Goal: Task Accomplishment & Management: Use online tool/utility

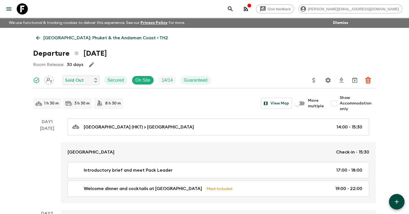
click at [234, 9] on icon "search adventures" at bounding box center [230, 9] width 7 height 7
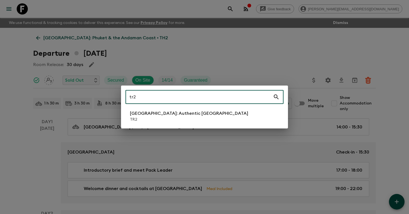
type input "tr2"
click at [206, 120] on li "[GEOGRAPHIC_DATA]: Authentic [GEOGRAPHIC_DATA] TR2" at bounding box center [204, 116] width 158 height 16
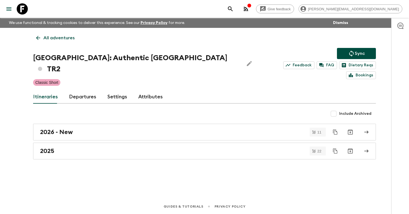
click at [78, 90] on link "Departures" at bounding box center [82, 96] width 27 height 13
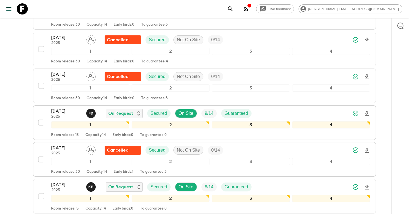
scroll to position [739, 0]
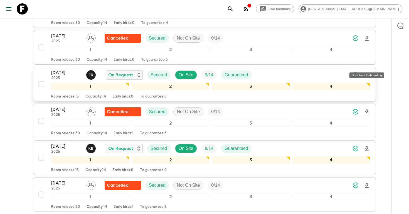
click at [367, 73] on icon "Download Onboarding" at bounding box center [367, 75] width 4 height 5
click at [234, 8] on icon "search adventures" at bounding box center [230, 9] width 7 height 7
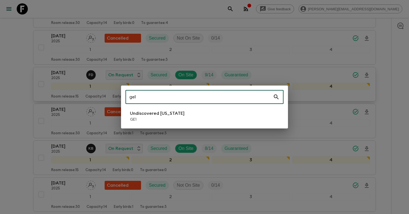
type input "ge1"
click at [177, 119] on li "Undiscovered [US_STATE] GE1" at bounding box center [204, 116] width 158 height 16
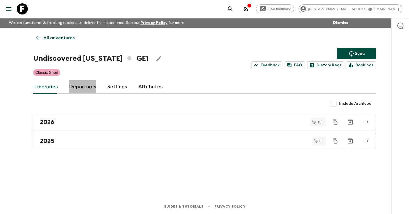
click at [79, 81] on link "Departures" at bounding box center [82, 86] width 27 height 13
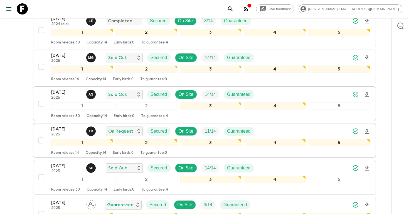
scroll to position [299, 0]
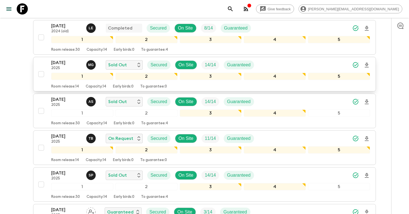
click at [368, 66] on icon "Download Onboarding" at bounding box center [366, 65] width 7 height 7
click at [234, 9] on icon "search adventures" at bounding box center [230, 9] width 7 height 7
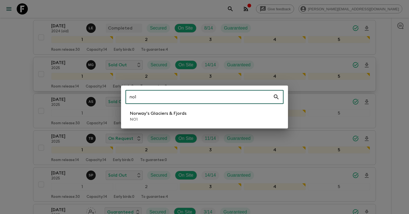
type input "no1"
click at [143, 115] on p "Norway's Glaciers & Fjords" at bounding box center [158, 113] width 56 height 7
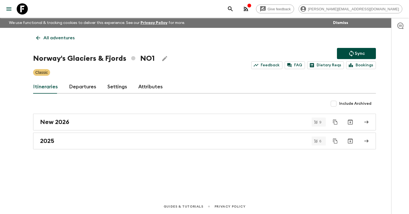
click at [83, 89] on link "Departures" at bounding box center [82, 86] width 27 height 13
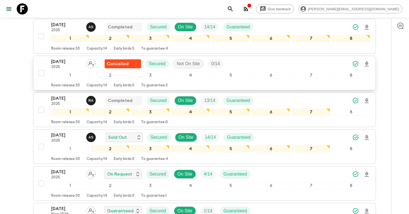
scroll to position [411, 0]
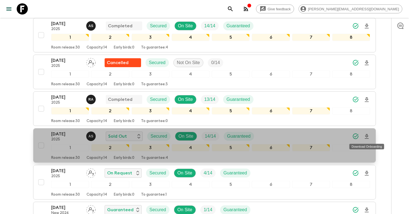
click at [366, 137] on icon "Download Onboarding" at bounding box center [367, 136] width 4 height 5
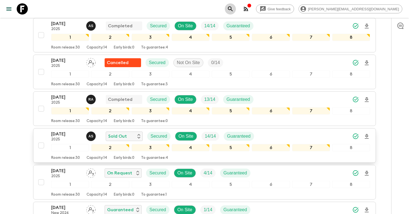
click at [232, 7] on icon "search adventures" at bounding box center [230, 8] width 5 height 5
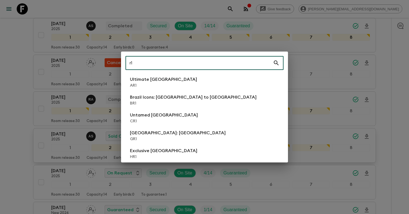
type input "r1"
click at [156, 83] on p "AR1" at bounding box center [163, 86] width 67 height 6
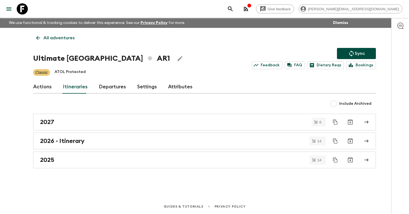
click at [112, 87] on link "Departures" at bounding box center [112, 86] width 27 height 13
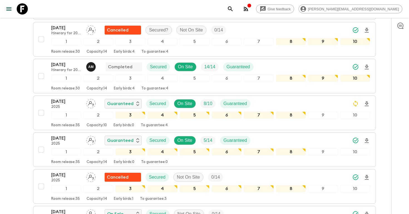
scroll to position [166, 0]
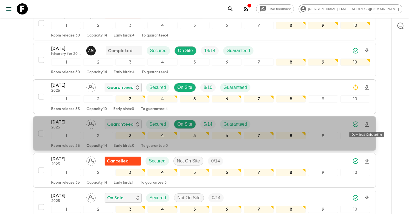
click at [366, 126] on icon "Download Onboarding" at bounding box center [367, 124] width 4 height 5
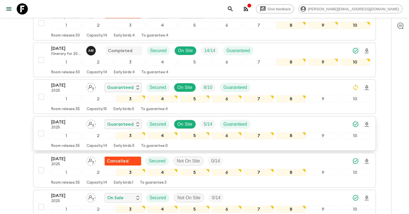
click at [263, 126] on div "[DATE] 2025 Guaranteed Secured On Site 5 / 14 Guaranteed" at bounding box center [210, 123] width 319 height 11
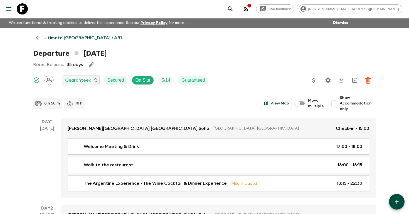
click at [330, 81] on icon "Settings" at bounding box center [327, 79] width 5 height 5
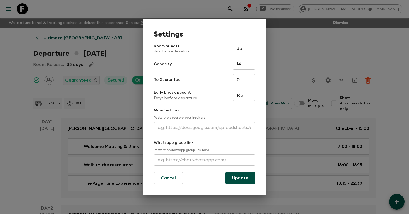
click at [209, 128] on input "text" at bounding box center [204, 127] width 101 height 11
paste input "[URL][DOMAIN_NAME]"
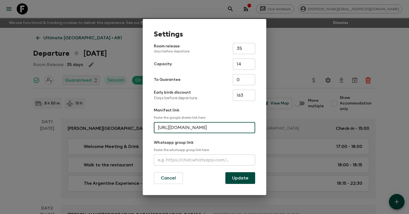
scroll to position [0, 137]
type input "[URL][DOMAIN_NAME]"
click at [242, 178] on button "Update" at bounding box center [240, 178] width 30 height 12
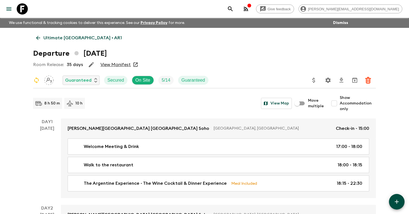
click at [232, 9] on icon "search adventures" at bounding box center [230, 8] width 5 height 5
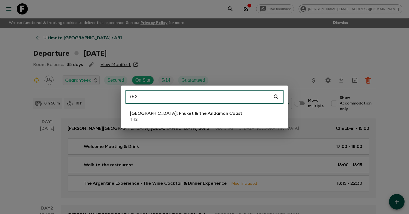
type input "th2"
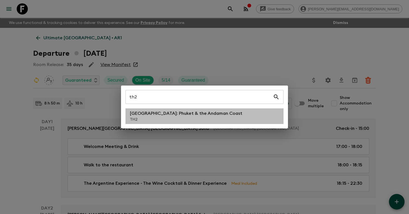
click at [178, 119] on p "TH2" at bounding box center [186, 120] width 112 height 6
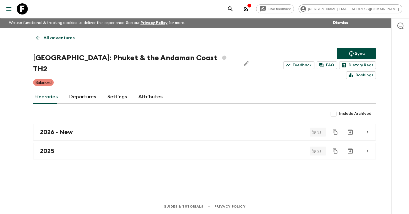
click at [80, 90] on link "Departures" at bounding box center [82, 96] width 27 height 13
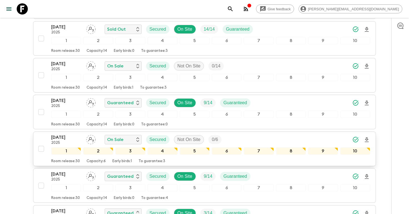
scroll to position [460, 0]
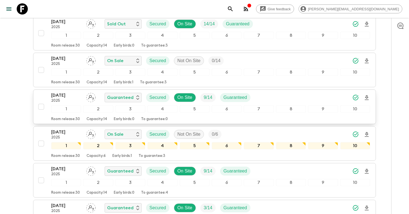
click at [280, 92] on div "[DATE] 2025 Guaranteed Secured On Site 9 / 14 Guaranteed" at bounding box center [210, 97] width 319 height 11
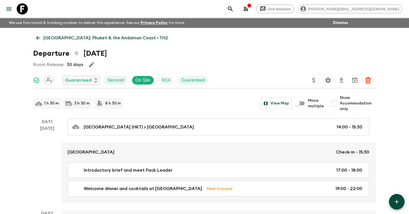
click at [331, 103] on input "Show Accommodation only" at bounding box center [333, 103] width 11 height 11
checkbox input "true"
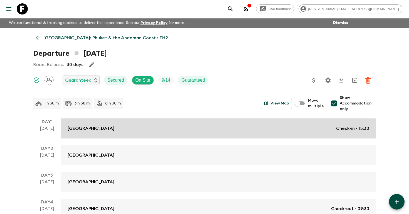
click at [326, 127] on div "[GEOGRAPHIC_DATA] Check-in - 15:30" at bounding box center [218, 128] width 301 height 7
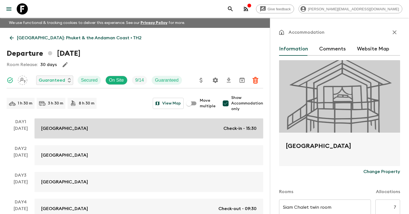
scroll to position [41, 0]
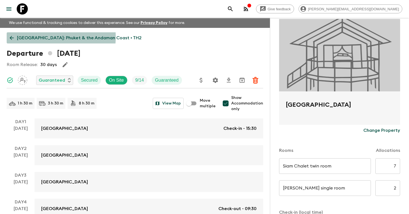
click at [34, 37] on p "[GEOGRAPHIC_DATA]: Phuket & the Andaman Coast • TH2" at bounding box center [79, 37] width 125 height 7
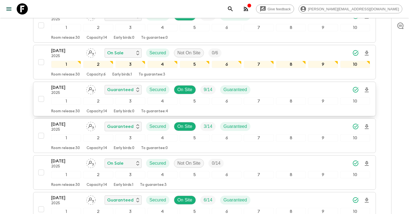
scroll to position [546, 0]
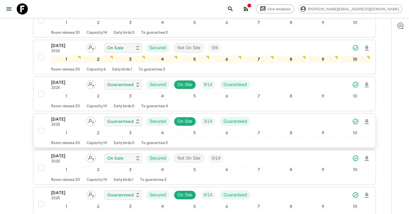
click at [50, 116] on div "[DATE] 2025 Guaranteed Secured On Site 3 / 14 Guaranteed 1 2 3 4 5 6 7 8 9 10 R…" at bounding box center [203, 130] width 334 height 29
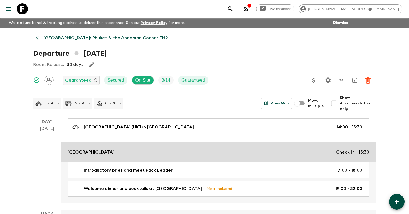
click at [338, 150] on p "Check-in - 15:30" at bounding box center [352, 152] width 33 height 7
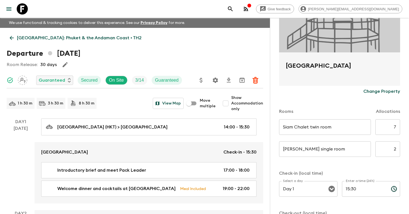
scroll to position [88, 0]
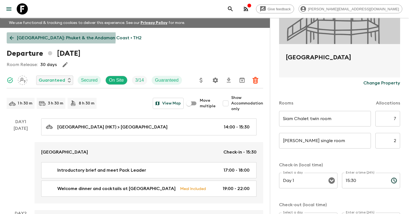
click at [50, 37] on p "[GEOGRAPHIC_DATA]: Phuket & the Andaman Coast • TH2" at bounding box center [79, 37] width 125 height 7
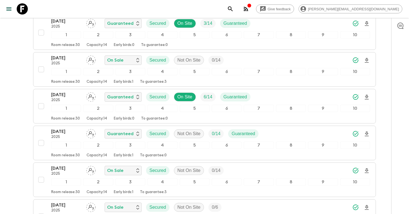
scroll to position [644, 0]
click at [76, 91] on p "[DATE]" at bounding box center [66, 94] width 31 height 7
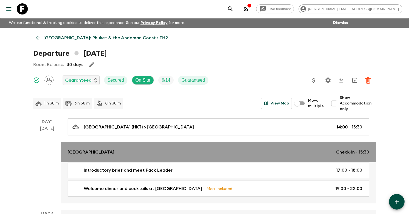
click at [324, 154] on div "[GEOGRAPHIC_DATA] Check-in - 15:30" at bounding box center [218, 152] width 301 height 7
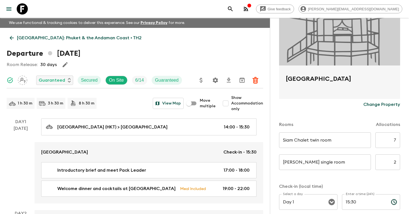
scroll to position [90, 0]
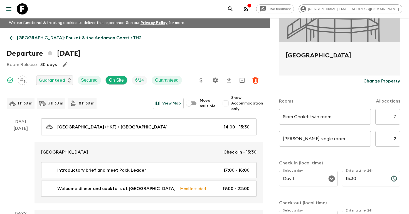
click at [33, 39] on p "[GEOGRAPHIC_DATA]: Phuket & the Andaman Coast • TH2" at bounding box center [79, 37] width 125 height 7
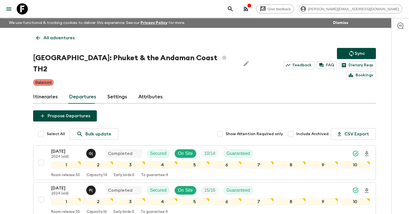
click at [56, 37] on p "All adventures" at bounding box center [58, 37] width 31 height 7
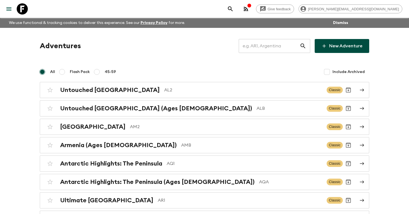
click at [269, 48] on input "text" at bounding box center [269, 46] width 61 height 16
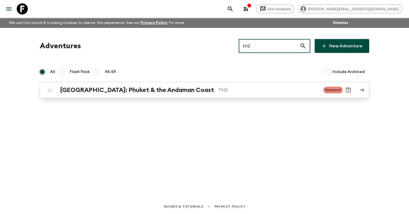
type input "th2"
click at [131, 91] on h2 "[GEOGRAPHIC_DATA]: Phuket & the Andaman Coast" at bounding box center [137, 89] width 154 height 7
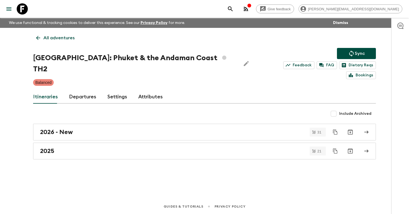
click at [76, 91] on link "Departures" at bounding box center [82, 96] width 27 height 13
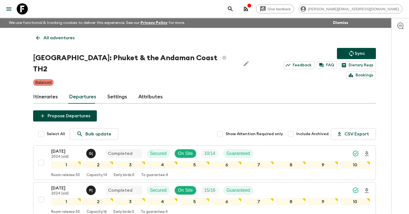
click at [234, 8] on icon "search adventures" at bounding box center [230, 9] width 7 height 7
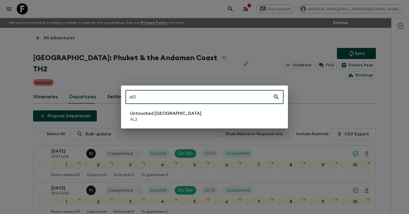
type input "al2"
click at [184, 113] on li "Untouched [GEOGRAPHIC_DATA] AL2" at bounding box center [204, 116] width 158 height 16
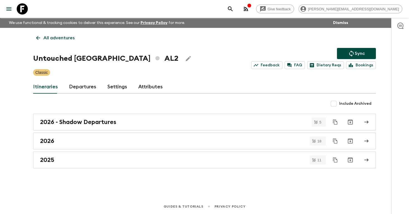
click at [75, 88] on link "Departures" at bounding box center [82, 86] width 27 height 13
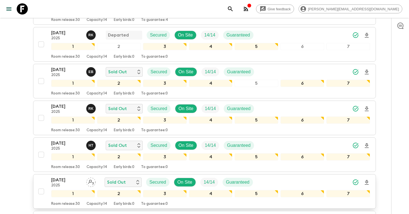
scroll to position [282, 0]
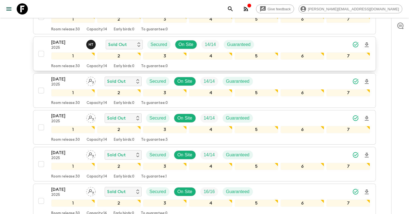
click at [368, 44] on icon "Download Onboarding" at bounding box center [366, 44] width 7 height 7
click at [234, 9] on icon "search adventures" at bounding box center [230, 9] width 7 height 7
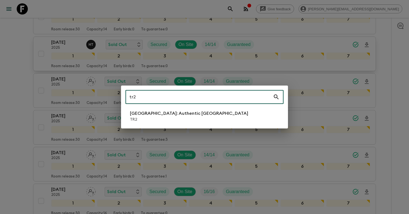
type input "tr2"
click at [167, 117] on p "TR2" at bounding box center [189, 120] width 118 height 6
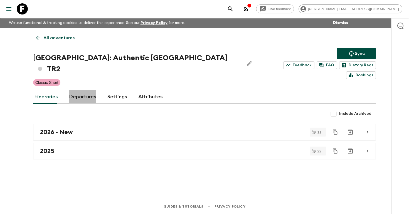
click at [72, 90] on link "Departures" at bounding box center [82, 96] width 27 height 13
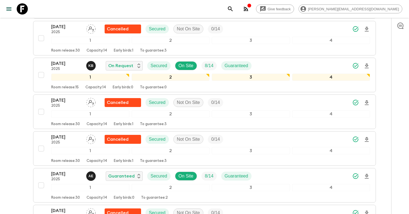
scroll to position [823, 0]
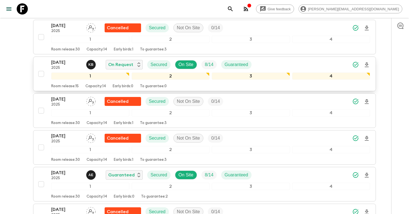
click at [368, 61] on icon "Download Onboarding" at bounding box center [366, 64] width 7 height 7
click at [234, 9] on icon "search adventures" at bounding box center [230, 9] width 7 height 7
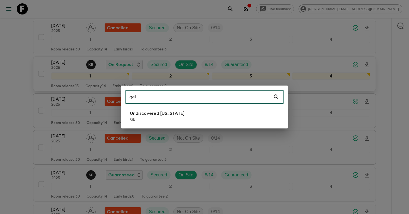
type input "ge1"
click at [160, 120] on p "GE1" at bounding box center [157, 120] width 55 height 6
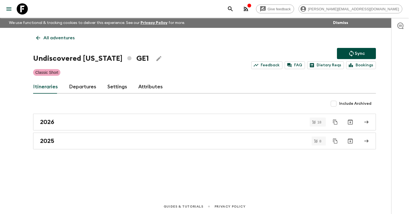
click at [85, 90] on link "Departures" at bounding box center [82, 86] width 27 height 13
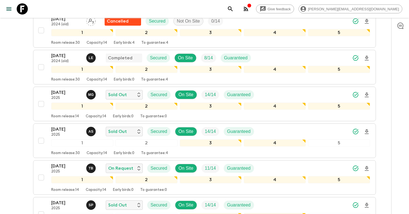
scroll to position [269, 0]
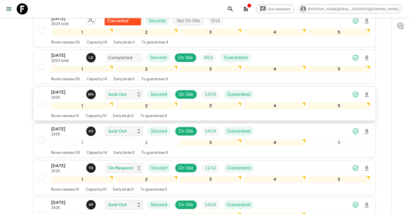
click at [59, 94] on p "[DATE]" at bounding box center [66, 92] width 31 height 7
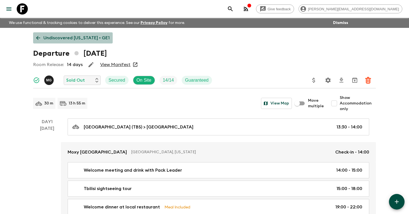
click at [74, 39] on p "Undiscovered [US_STATE] • GE1" at bounding box center [76, 37] width 66 height 7
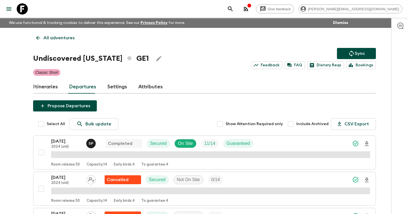
click at [117, 90] on link "Settings" at bounding box center [117, 86] width 20 height 13
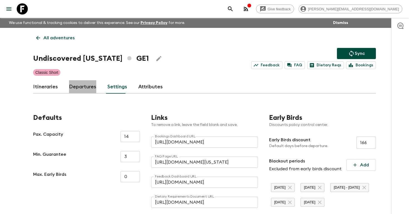
click at [85, 90] on link "Departures" at bounding box center [82, 86] width 27 height 13
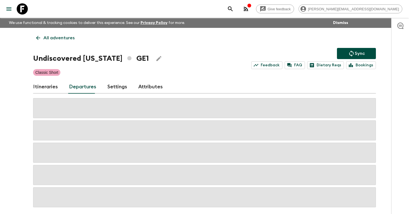
click at [51, 87] on link "Itineraries" at bounding box center [45, 86] width 25 height 13
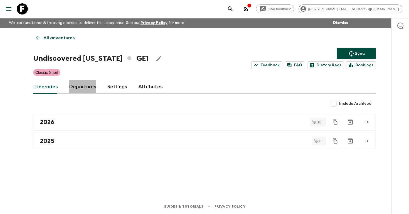
click at [78, 86] on link "Departures" at bounding box center [82, 86] width 27 height 13
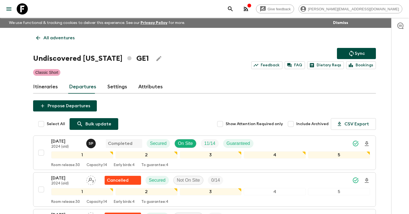
click at [95, 123] on p "Bulk update" at bounding box center [98, 123] width 26 height 7
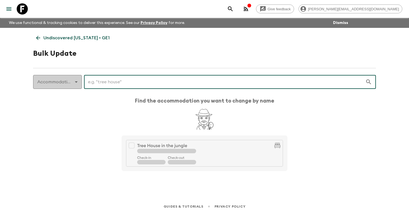
click at [75, 84] on body "Give feedback [PERSON_NAME][EMAIL_ADDRESS][DOMAIN_NAME] We use functional & tra…" at bounding box center [204, 107] width 409 height 214
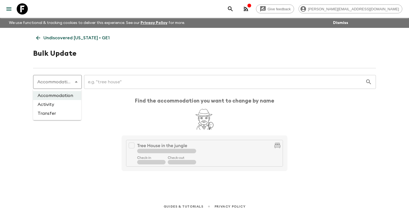
click at [75, 83] on div at bounding box center [204, 107] width 409 height 214
click at [119, 80] on input "text" at bounding box center [224, 82] width 281 height 16
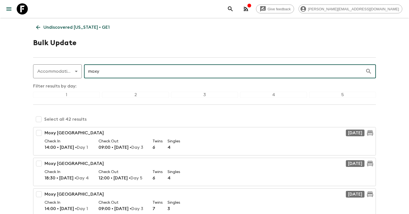
scroll to position [15, 0]
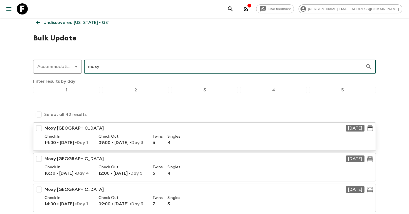
type input "moxy"
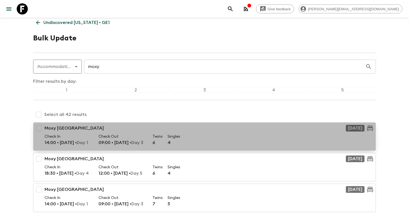
click at [65, 130] on p "Moxy [GEOGRAPHIC_DATA]" at bounding box center [73, 128] width 59 height 7
checkbox input "true"
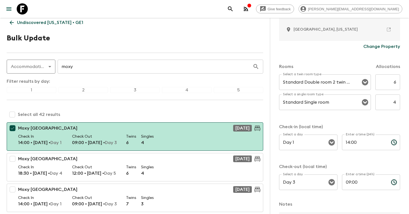
scroll to position [125, 0]
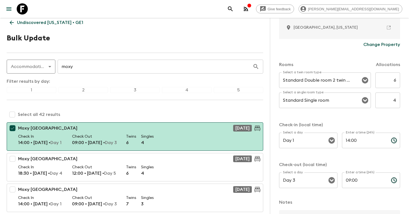
click at [349, 140] on input "14:00" at bounding box center [364, 140] width 44 height 16
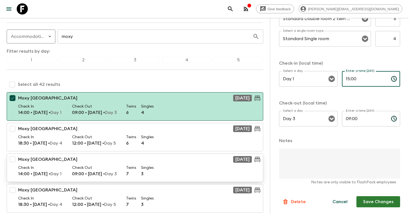
scroll to position [46, 0]
type input "15:00"
click at [14, 157] on input "checkbox" at bounding box center [12, 158] width 11 height 11
checkbox input "true"
type input "Multiple"
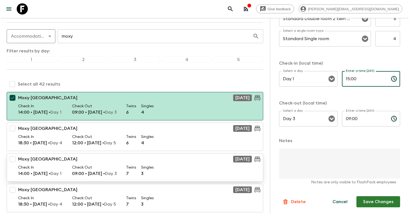
type input "Multiple"
type input "Multiple twin room types"
type input "Multiple single room types"
type input "14:00"
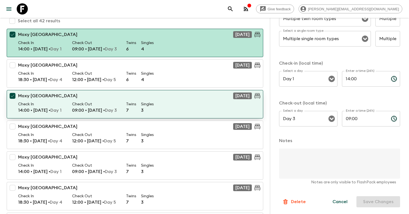
scroll to position [125, 0]
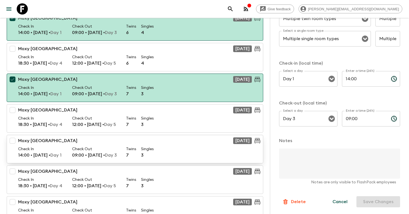
click at [13, 142] on input "checkbox" at bounding box center [12, 140] width 11 height 11
checkbox input "true"
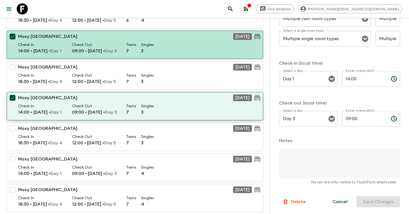
scroll to position [169, 0]
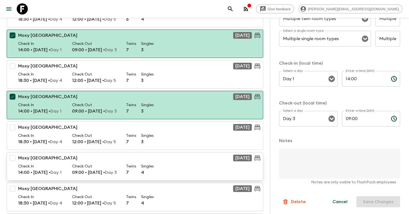
click at [12, 158] on input "checkbox" at bounding box center [12, 157] width 11 height 11
checkbox input "true"
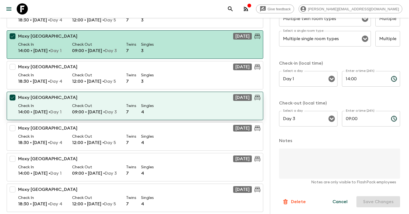
scroll to position [237, 0]
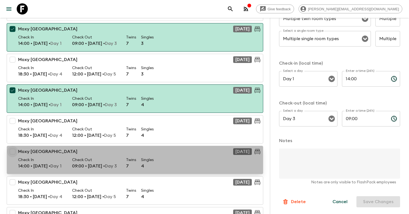
click at [14, 152] on input "checkbox" at bounding box center [12, 151] width 11 height 11
checkbox input "true"
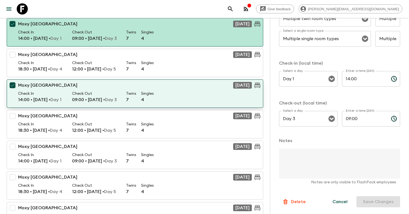
scroll to position [305, 0]
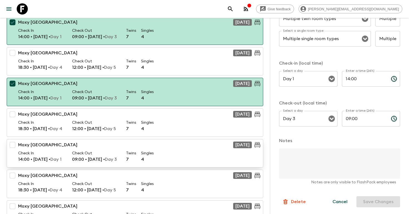
click at [14, 146] on input "checkbox" at bounding box center [12, 144] width 11 height 11
checkbox input "true"
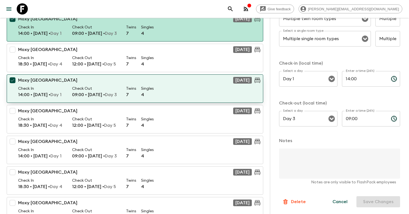
scroll to position [370, 0]
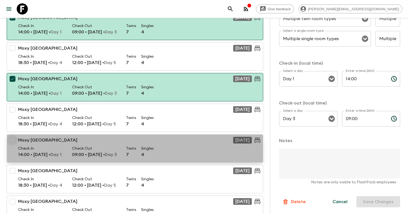
click at [13, 141] on input "checkbox" at bounding box center [12, 139] width 11 height 11
checkbox input "true"
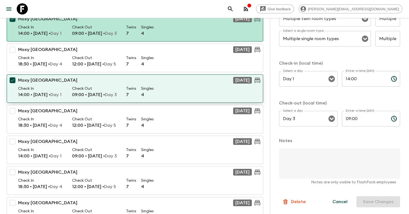
scroll to position [432, 0]
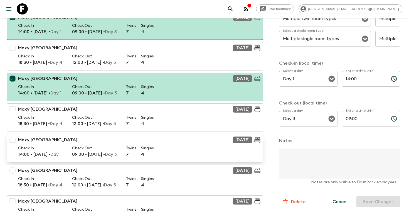
click at [13, 140] on input "checkbox" at bounding box center [12, 139] width 11 height 11
checkbox input "true"
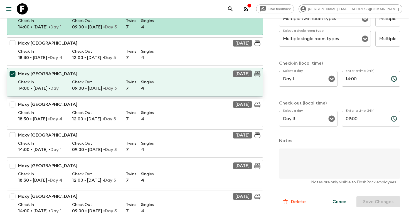
scroll to position [501, 0]
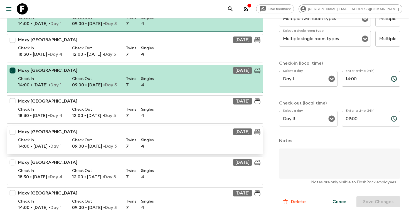
click at [13, 133] on input "checkbox" at bounding box center [12, 131] width 11 height 11
checkbox input "true"
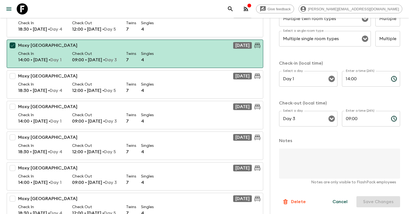
scroll to position [589, 0]
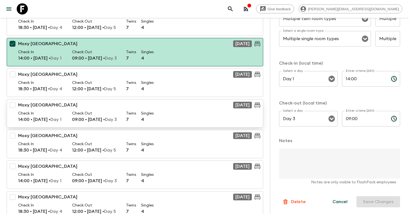
click at [15, 105] on input "checkbox" at bounding box center [12, 104] width 11 height 11
checkbox input "true"
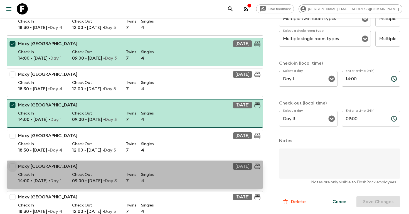
click at [13, 166] on input "checkbox" at bounding box center [12, 165] width 11 height 11
checkbox input "true"
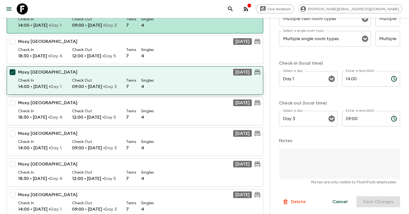
scroll to position [691, 0]
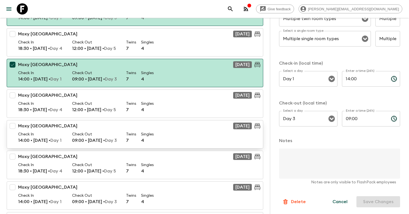
click at [13, 126] on input "checkbox" at bounding box center [12, 125] width 11 height 11
checkbox input "true"
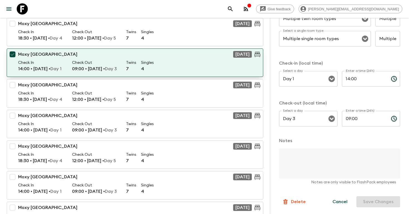
scroll to position [762, 0]
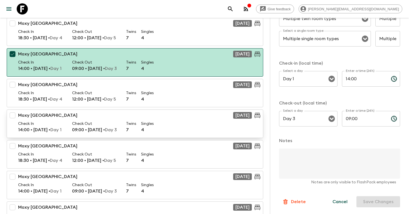
click at [12, 115] on input "checkbox" at bounding box center [12, 115] width 11 height 11
checkbox input "true"
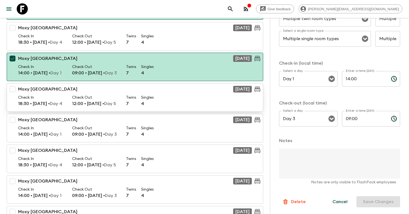
scroll to position [832, 0]
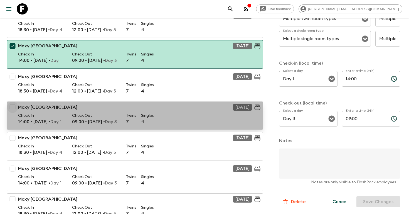
click at [12, 109] on input "checkbox" at bounding box center [12, 107] width 11 height 11
checkbox input "true"
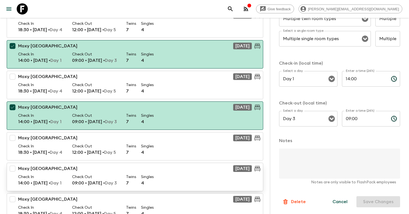
click at [14, 167] on input "checkbox" at bounding box center [12, 168] width 11 height 11
checkbox input "true"
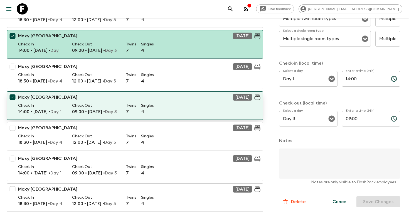
scroll to position [904, 0]
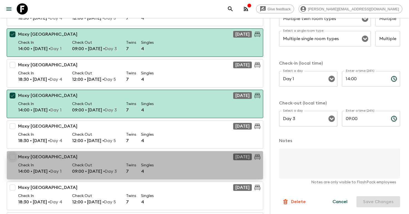
click at [14, 156] on input "checkbox" at bounding box center [12, 156] width 11 height 11
checkbox input "true"
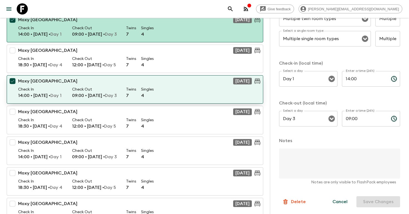
scroll to position [981, 0]
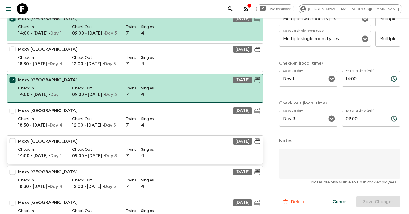
click at [13, 145] on input "checkbox" at bounding box center [12, 140] width 11 height 11
checkbox input "true"
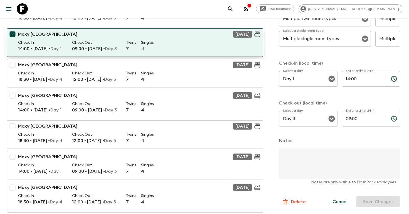
scroll to position [1101, 0]
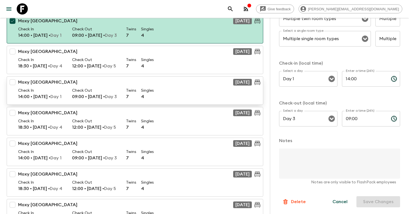
click at [11, 81] on input "checkbox" at bounding box center [12, 81] width 11 height 11
checkbox input "true"
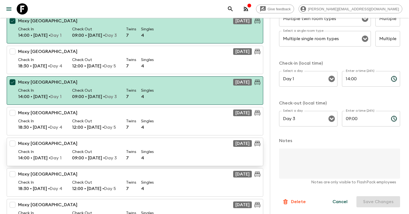
click at [15, 145] on input "checkbox" at bounding box center [12, 143] width 11 height 11
checkbox input "true"
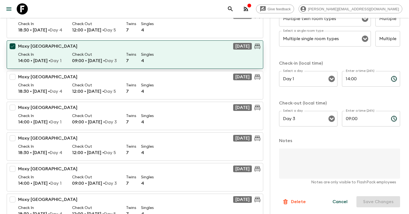
scroll to position [1201, 0]
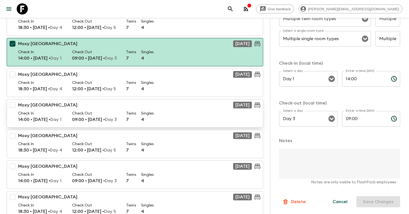
click at [12, 107] on input "checkbox" at bounding box center [12, 104] width 11 height 11
checkbox input "true"
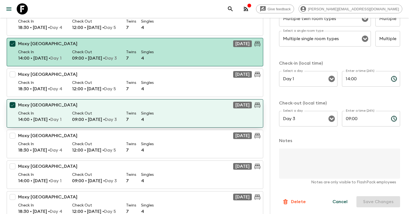
scroll to position [1237, 0]
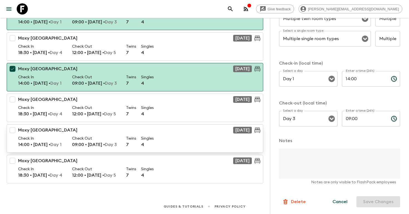
click at [15, 131] on input "checkbox" at bounding box center [12, 129] width 11 height 11
checkbox input "true"
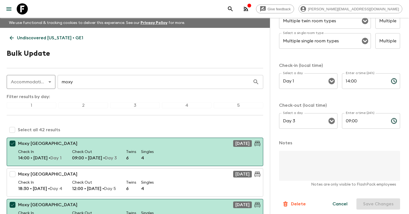
scroll to position [187, 0]
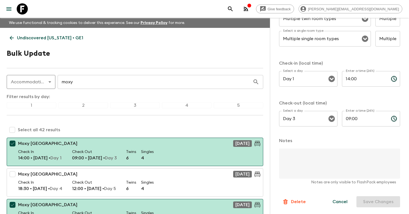
click at [348, 78] on input "14:00" at bounding box center [364, 79] width 44 height 16
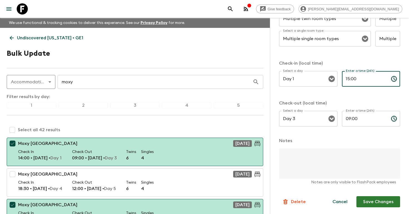
type input "15:00"
click at [368, 95] on div "Check-in (local time) Select a day Day 1 Select a day ​ Enter a time (24h) 15:0…" at bounding box center [339, 96] width 121 height 73
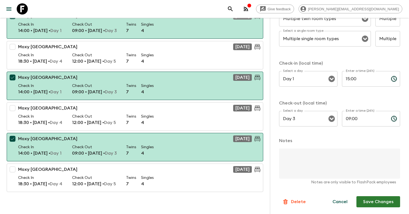
scroll to position [1237, 0]
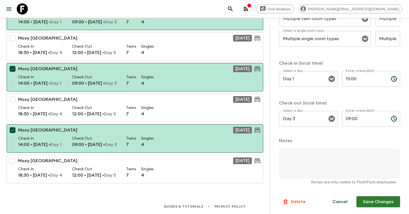
click at [388, 202] on button "Save Changes" at bounding box center [378, 201] width 44 height 11
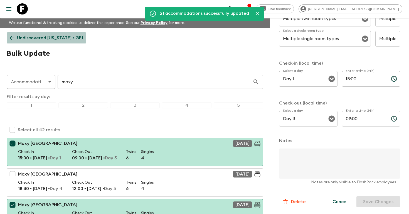
click at [48, 36] on p "Undiscovered [US_STATE] • GE1" at bounding box center [50, 37] width 66 height 7
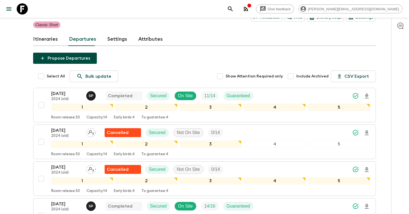
scroll to position [145, 0]
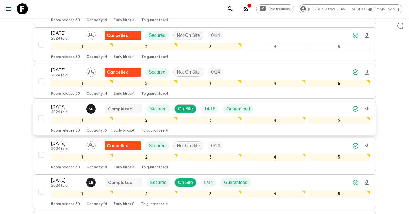
click at [312, 109] on div "[DATE] 2024 (old) S P Completed Secured On Site 14 / 16 Guaranteed" at bounding box center [210, 108] width 319 height 11
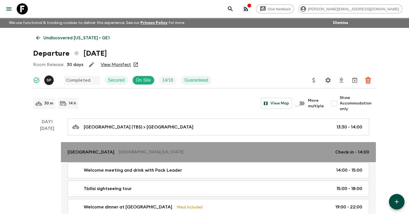
click at [346, 151] on p "Check-in - 14:00" at bounding box center [352, 152] width 34 height 7
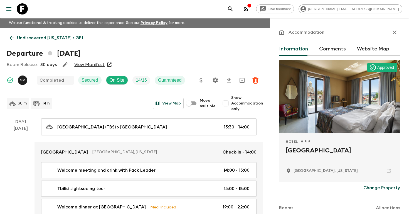
click at [58, 37] on p "Undiscovered [US_STATE] • GE1" at bounding box center [50, 37] width 66 height 7
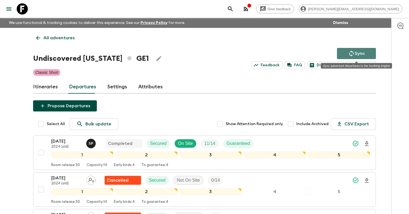
click at [358, 52] on p "Sync" at bounding box center [360, 53] width 10 height 7
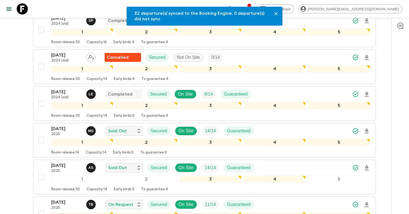
scroll to position [291, 0]
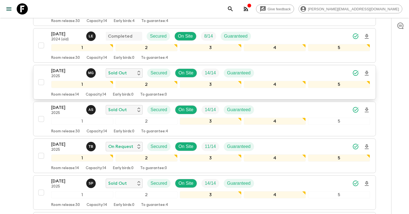
click at [325, 74] on div "[DATE] 2025 M G Sold Out Secured On Site 14 / 14 Guaranteed" at bounding box center [210, 72] width 319 height 11
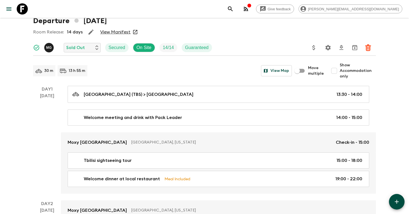
scroll to position [31, 0]
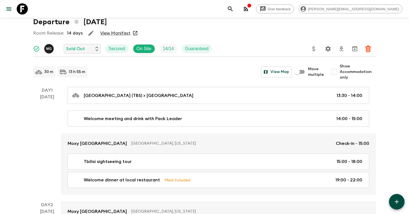
click at [234, 7] on icon "search adventures" at bounding box center [230, 9] width 7 height 7
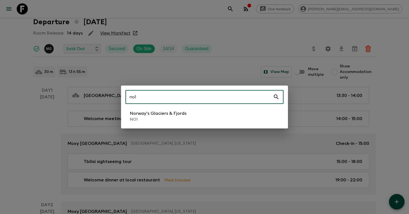
type input "no1"
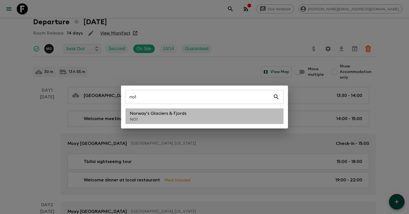
click at [160, 119] on p "NO1" at bounding box center [158, 120] width 56 height 6
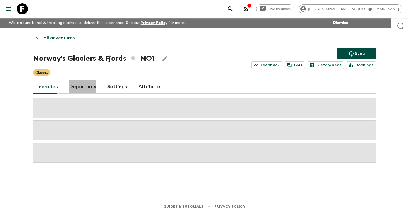
click at [78, 86] on link "Departures" at bounding box center [82, 86] width 27 height 13
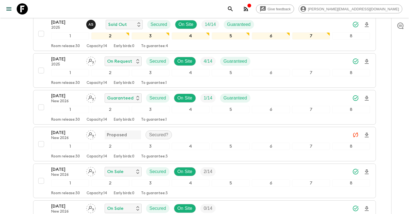
scroll to position [529, 0]
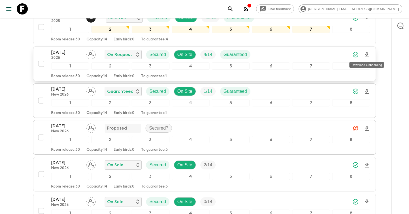
click at [366, 55] on icon "Download Onboarding" at bounding box center [366, 54] width 7 height 7
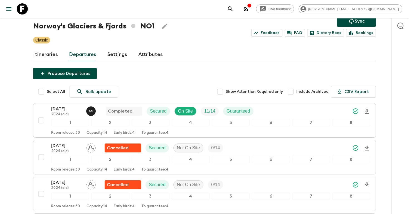
scroll to position [0, 0]
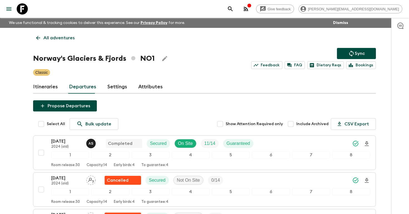
click at [234, 8] on icon "search adventures" at bounding box center [230, 9] width 7 height 7
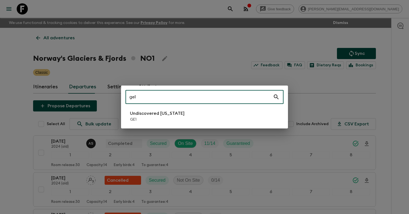
type input "ge1"
click at [154, 120] on p "GE1" at bounding box center [157, 120] width 55 height 6
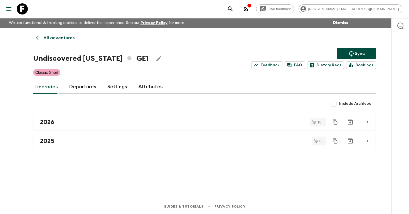
click at [83, 87] on link "Departures" at bounding box center [82, 86] width 27 height 13
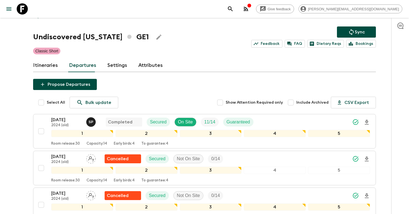
scroll to position [304, 0]
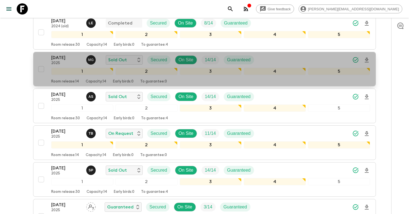
click at [65, 61] on p "[DATE]" at bounding box center [66, 57] width 31 height 7
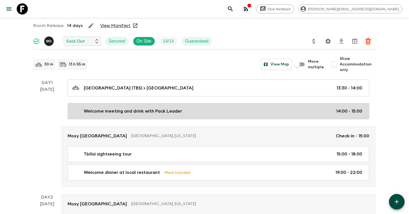
scroll to position [26, 0]
